Goal: Task Accomplishment & Management: Use online tool/utility

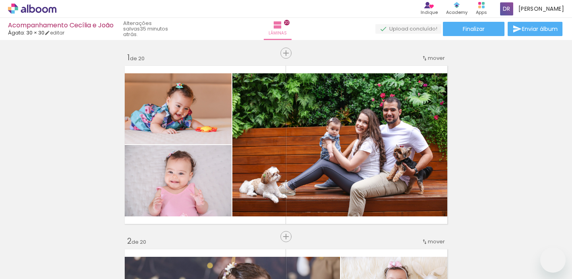
click at [50, 33] on iron-icon at bounding box center [47, 33] width 6 height 6
click at [0, 0] on div "1. Informações Preenchendo título... Acompanhamento Cecília e João 2. Especific…" at bounding box center [0, 0] width 0 height 0
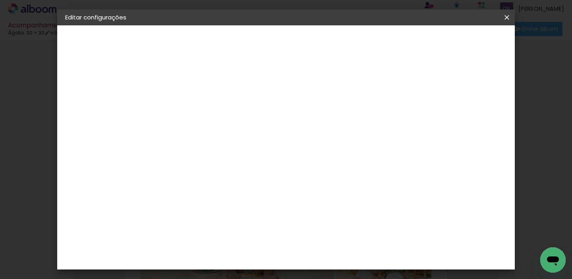
scroll to position [439, 0]
click at [507, 17] on iron-icon at bounding box center [507, 17] width 10 height 8
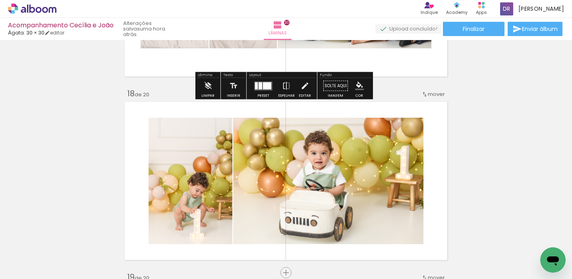
scroll to position [3135, 0]
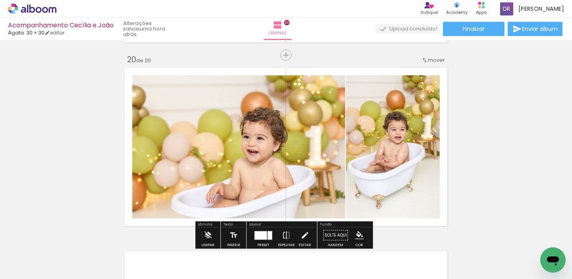
scroll to position [3533, 0]
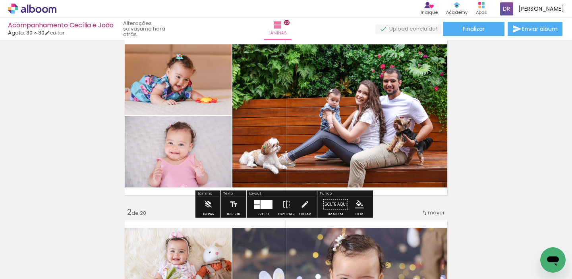
scroll to position [26, 0]
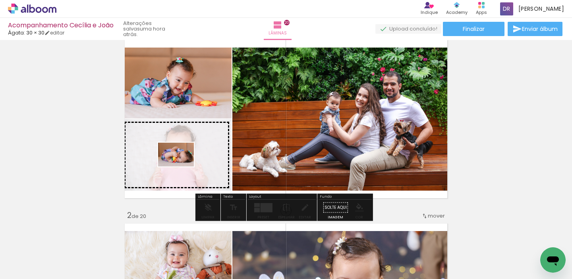
drag, startPoint x: 179, startPoint y: 255, endPoint x: 182, endPoint y: 167, distance: 88.2
click at [182, 167] on quentale-workspace at bounding box center [286, 139] width 572 height 279
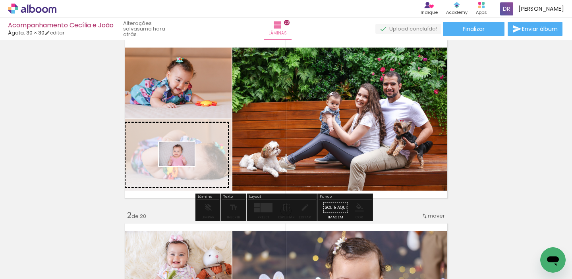
drag, startPoint x: 397, startPoint y: 258, endPoint x: 183, endPoint y: 166, distance: 232.6
click at [183, 166] on quentale-workspace at bounding box center [286, 139] width 572 height 279
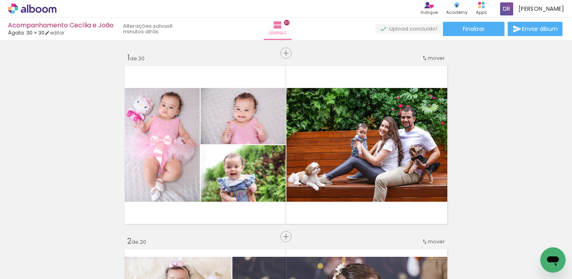
scroll to position [0, 390]
